Goal: Navigation & Orientation: Find specific page/section

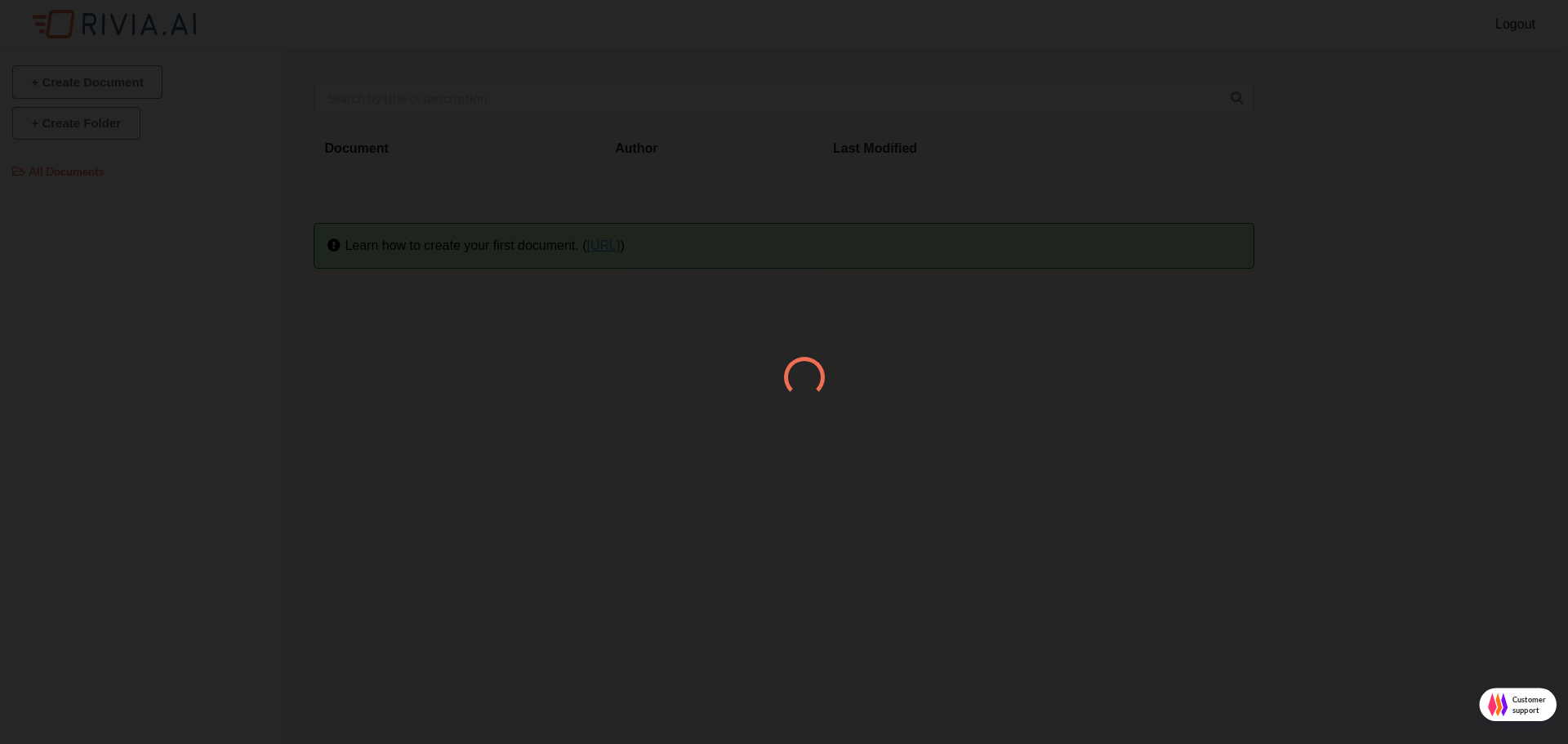
scroll to position [8, 8]
